Goal: Information Seeking & Learning: Learn about a topic

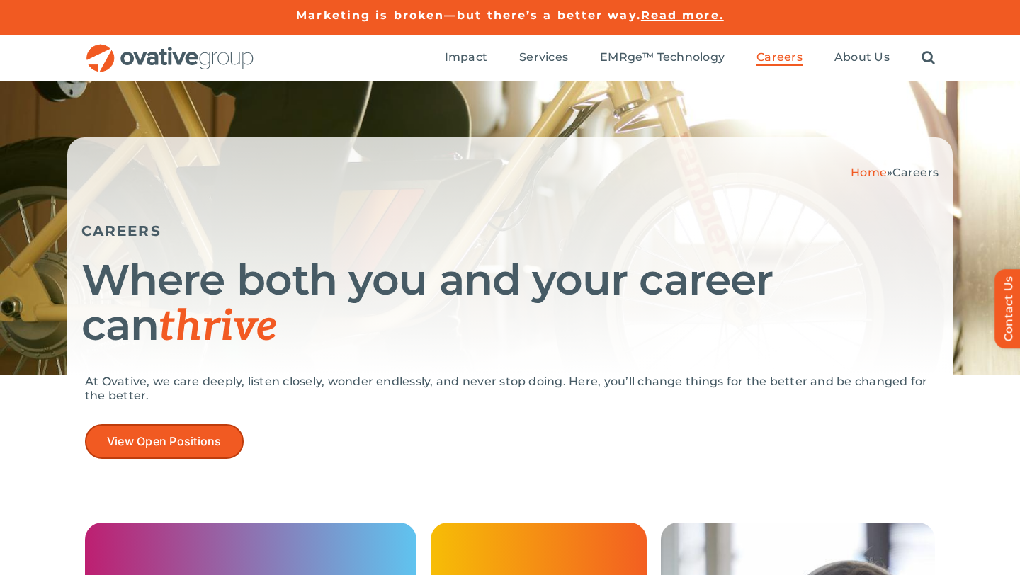
click at [205, 440] on span "View Open Positions" at bounding box center [164, 441] width 115 height 13
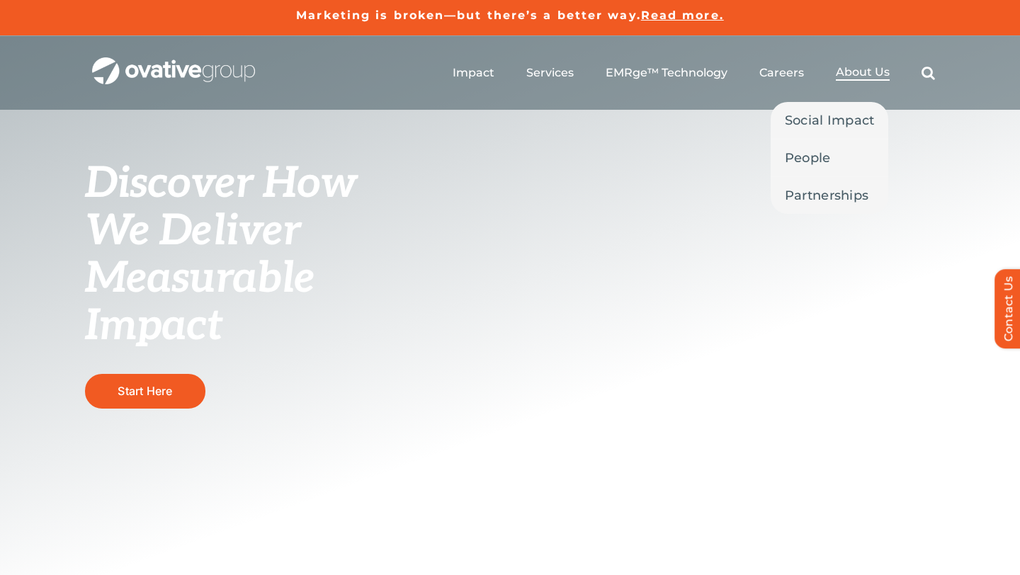
click at [852, 72] on span "About Us" at bounding box center [863, 72] width 54 height 14
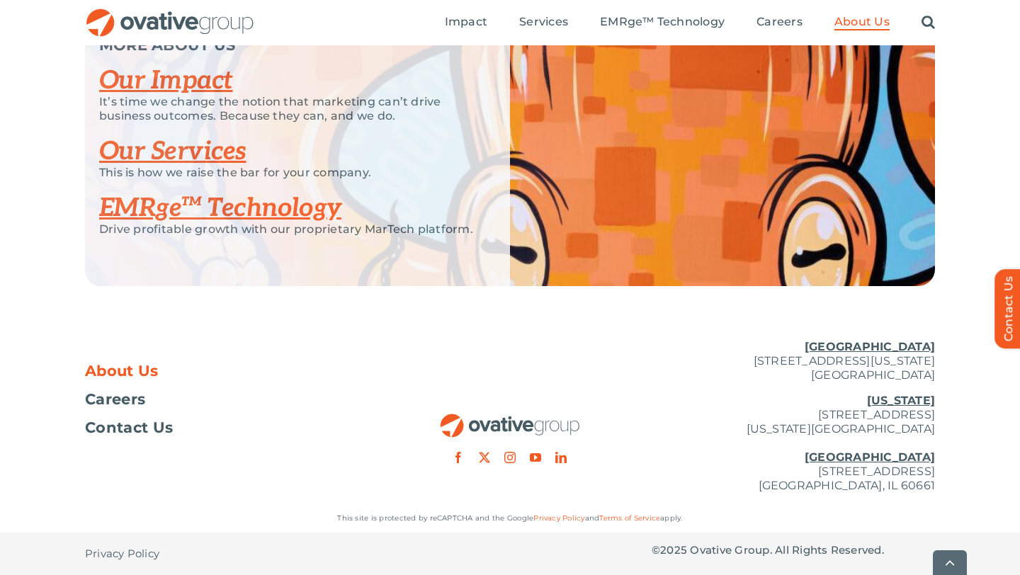
scroll to position [3047, 0]
click at [258, 224] on link "EMRge™ Technology" at bounding box center [220, 208] width 242 height 31
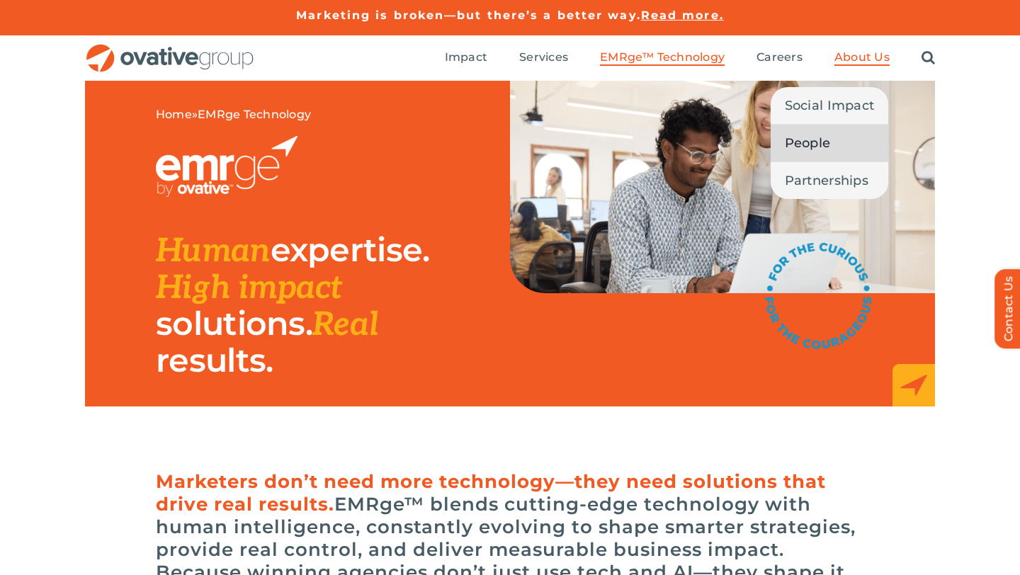
click at [823, 143] on span "People" at bounding box center [808, 143] width 46 height 20
